Goal: Task Accomplishment & Management: Manage account settings

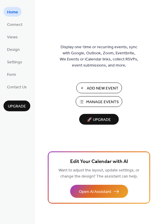
click at [89, 102] on span "Manage Events" at bounding box center [102, 102] width 33 height 6
click at [93, 89] on span "Add New Event" at bounding box center [103, 89] width 32 height 6
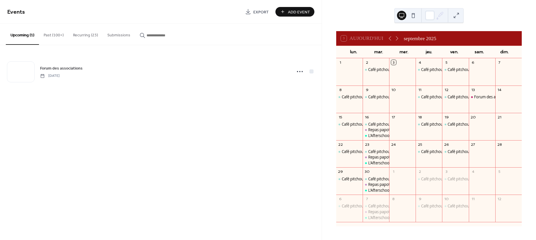
click at [52, 38] on button "Past (100+)" at bounding box center [53, 34] width 29 height 21
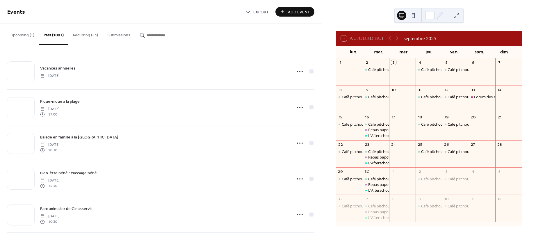
click at [81, 37] on button "Recurring (23)" at bounding box center [85, 34] width 34 height 21
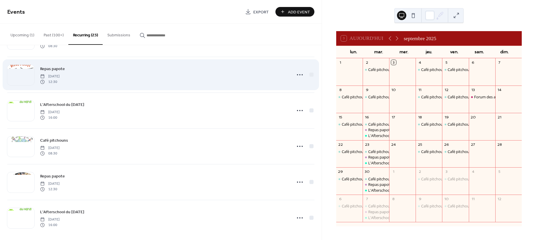
scroll to position [645, 0]
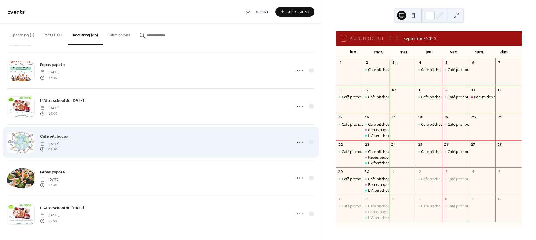
click at [15, 142] on div at bounding box center [20, 142] width 27 height 20
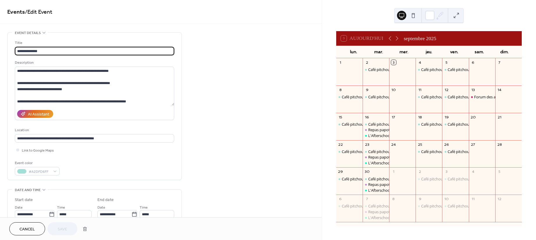
type input "**********"
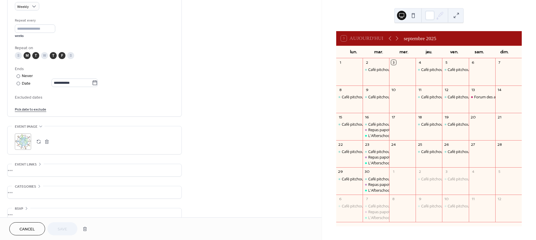
scroll to position [273, 0]
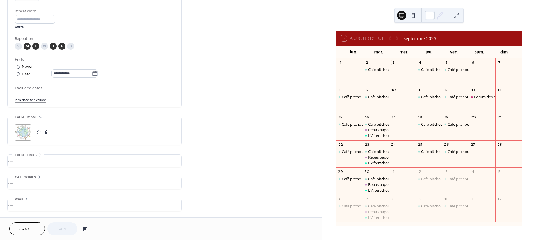
click at [27, 138] on div ";" at bounding box center [23, 132] width 16 height 16
click at [76, 227] on button "Save" at bounding box center [62, 228] width 30 height 13
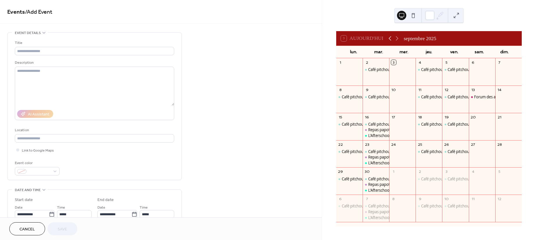
click at [394, 39] on icon at bounding box center [390, 38] width 7 height 7
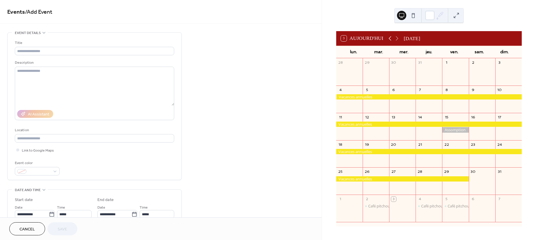
click at [394, 38] on icon at bounding box center [390, 38] width 7 height 7
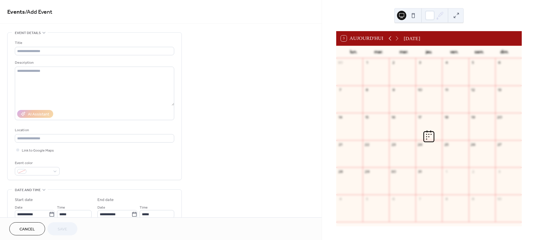
click at [394, 38] on icon at bounding box center [390, 38] width 7 height 7
click at [394, 37] on icon at bounding box center [390, 38] width 7 height 7
click at [394, 36] on icon at bounding box center [390, 38] width 7 height 7
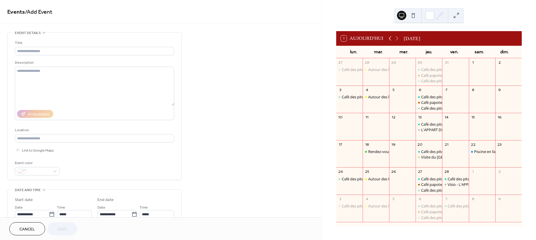
click at [394, 36] on icon at bounding box center [390, 38] width 7 height 7
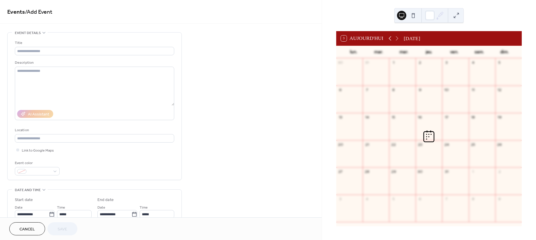
click at [394, 36] on icon at bounding box center [390, 38] width 7 height 7
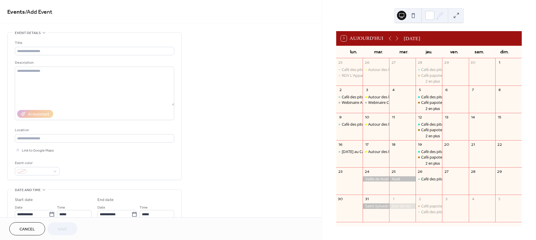
click at [407, 38] on div "3 [DATE] [DATE]" at bounding box center [429, 38] width 186 height 15
click at [401, 38] on icon at bounding box center [397, 38] width 7 height 7
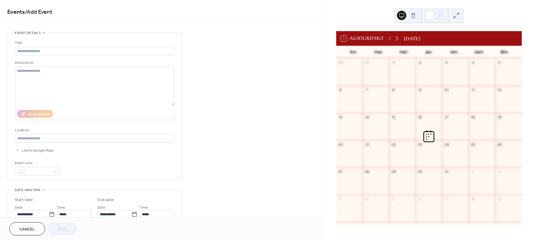
click at [401, 38] on icon at bounding box center [397, 38] width 7 height 7
click at [401, 39] on icon at bounding box center [397, 38] width 7 height 7
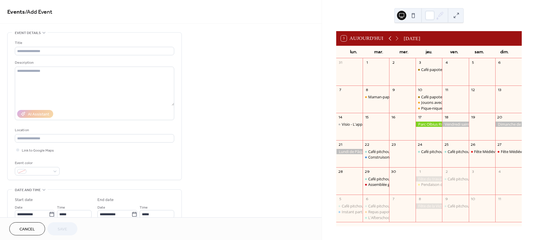
click at [392, 40] on icon at bounding box center [390, 38] width 3 height 4
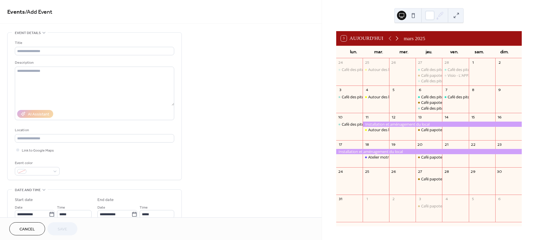
click at [401, 39] on icon at bounding box center [397, 38] width 7 height 7
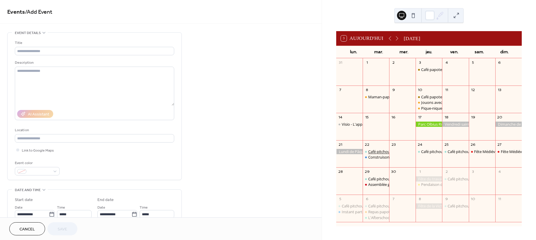
click at [380, 150] on div "Café pitchouns" at bounding box center [381, 151] width 26 height 5
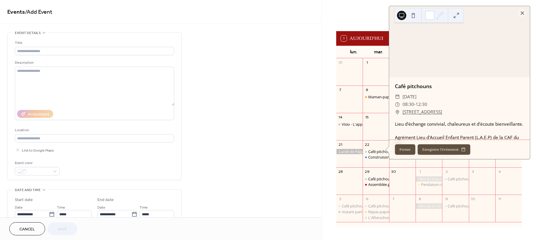
click at [70, 224] on div "Cancel Save" at bounding box center [43, 228] width 68 height 13
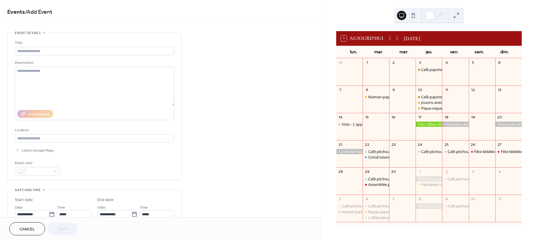
click at [33, 223] on button "Cancel" at bounding box center [27, 228] width 36 height 13
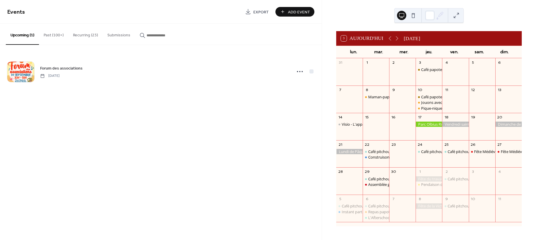
click at [62, 29] on button "Past (100+)" at bounding box center [53, 34] width 29 height 21
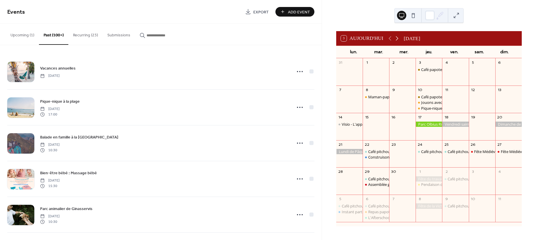
click at [401, 41] on icon at bounding box center [397, 38] width 7 height 7
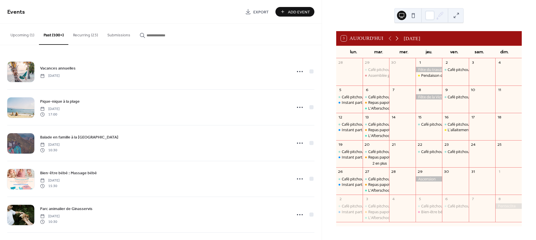
click at [401, 41] on icon at bounding box center [397, 38] width 7 height 7
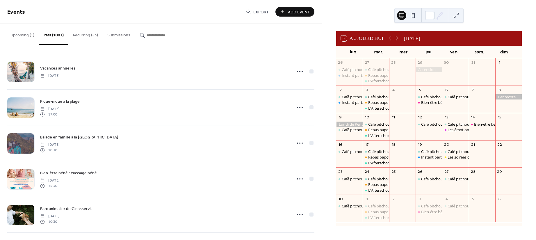
click at [401, 41] on icon at bounding box center [397, 38] width 7 height 7
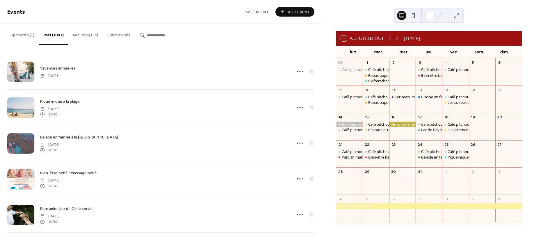
click at [401, 40] on icon at bounding box center [397, 38] width 7 height 7
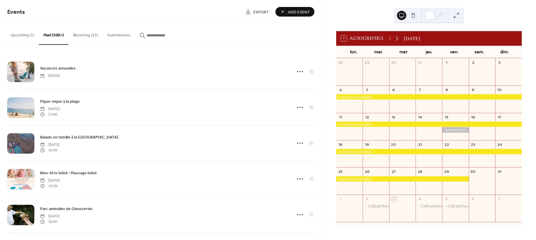
click at [401, 40] on icon at bounding box center [397, 38] width 7 height 7
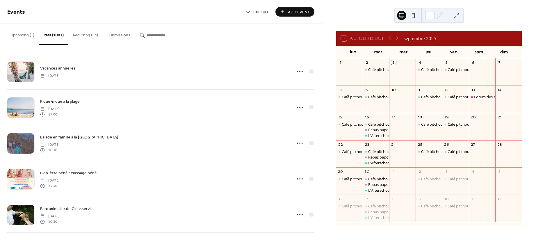
click at [399, 40] on icon at bounding box center [397, 38] width 3 height 4
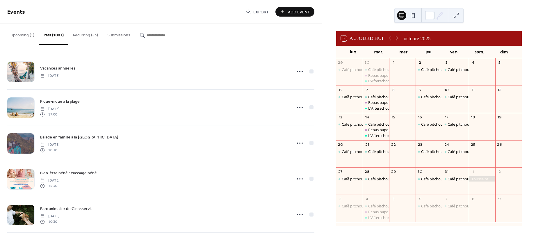
click at [401, 37] on icon at bounding box center [397, 38] width 7 height 7
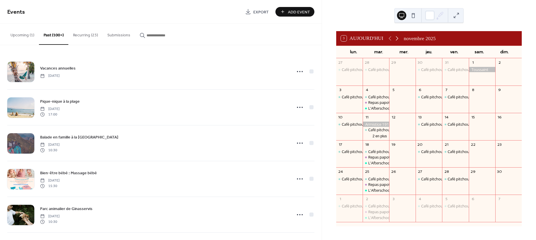
click at [401, 37] on icon at bounding box center [397, 38] width 7 height 7
